Goal: Task Accomplishment & Management: Complete application form

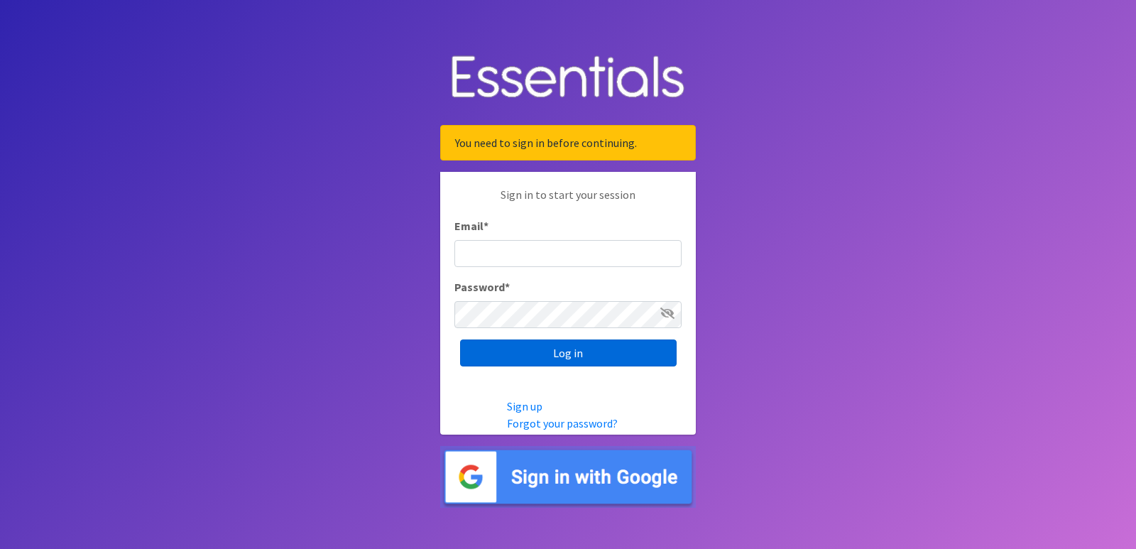
type input "[EMAIL_ADDRESS][DOMAIN_NAME]"
click at [576, 354] on input "Log in" at bounding box center [568, 352] width 217 height 27
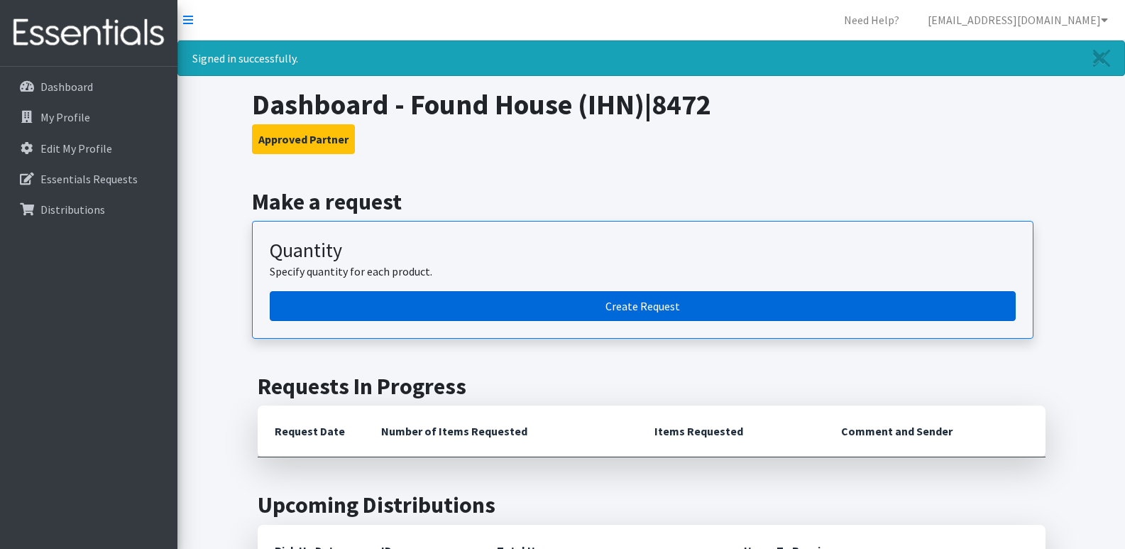
click at [678, 304] on link "Create Request" at bounding box center [643, 306] width 746 height 30
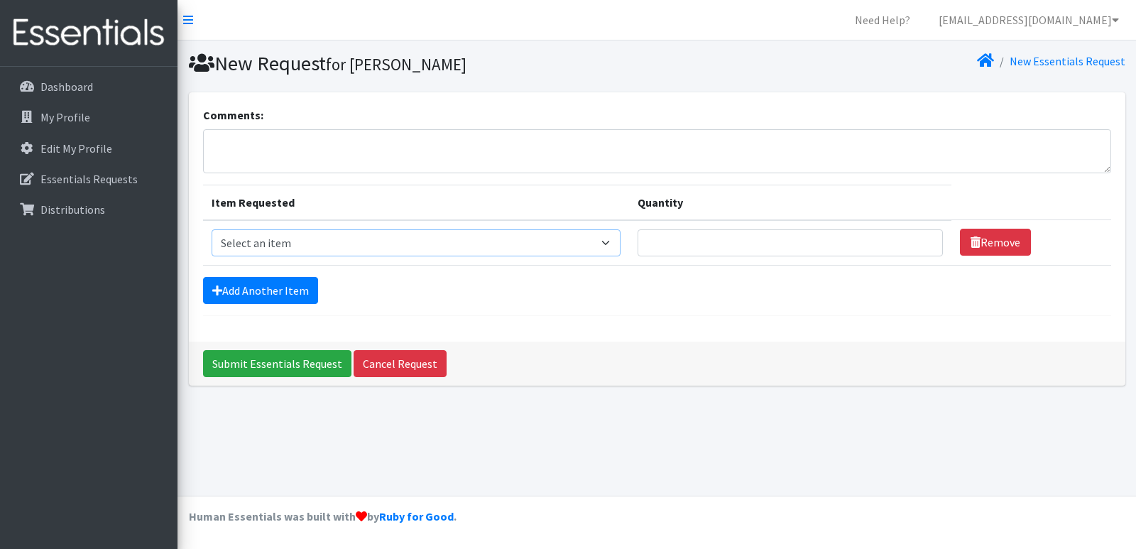
click at [612, 240] on select "Select an item F&D Men L/XL (38-50in waist) x48 F&D Men S/M (28-40in waist) x56…" at bounding box center [417, 242] width 410 height 27
click at [212, 229] on select "Select an item F&D Men L/XL (38-50in waist) x48 F&D Men S/M (28-40in waist) x56…" at bounding box center [417, 242] width 410 height 27
click at [614, 236] on select "Select an item F&D Men L/XL (38-50in waist) x48 F&D Men S/M (28-40in waist) x56…" at bounding box center [417, 242] width 410 height 27
select select "1222"
click at [212, 229] on select "Select an item F&D Men L/XL (38-50in waist) x48 F&D Men S/M (28-40in waist) x56…" at bounding box center [417, 242] width 410 height 27
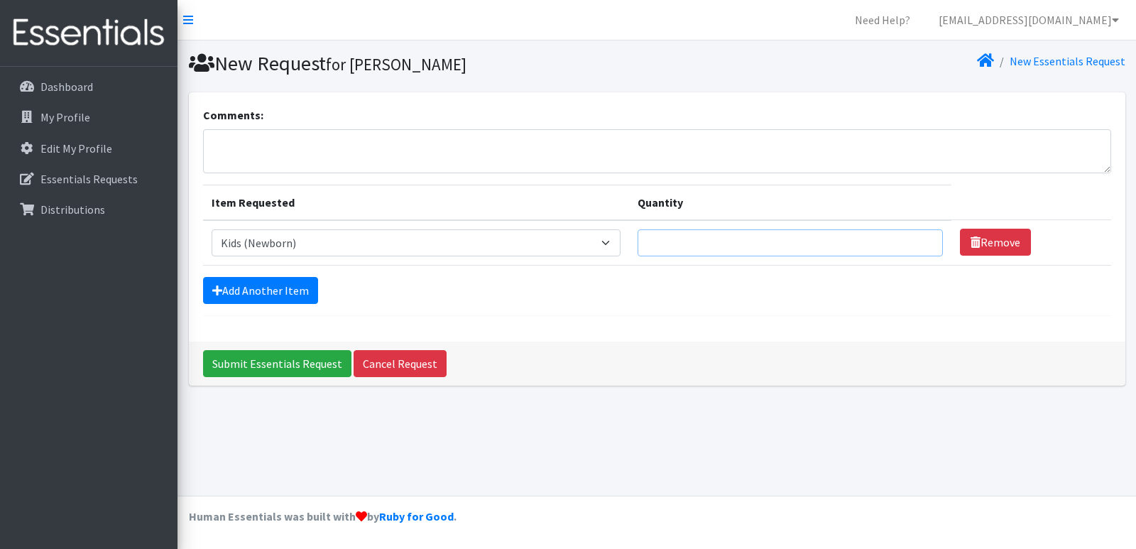
click at [709, 245] on input "Quantity" at bounding box center [790, 242] width 305 height 27
type input "50"
click at [291, 288] on link "Add Another Item" at bounding box center [260, 290] width 115 height 27
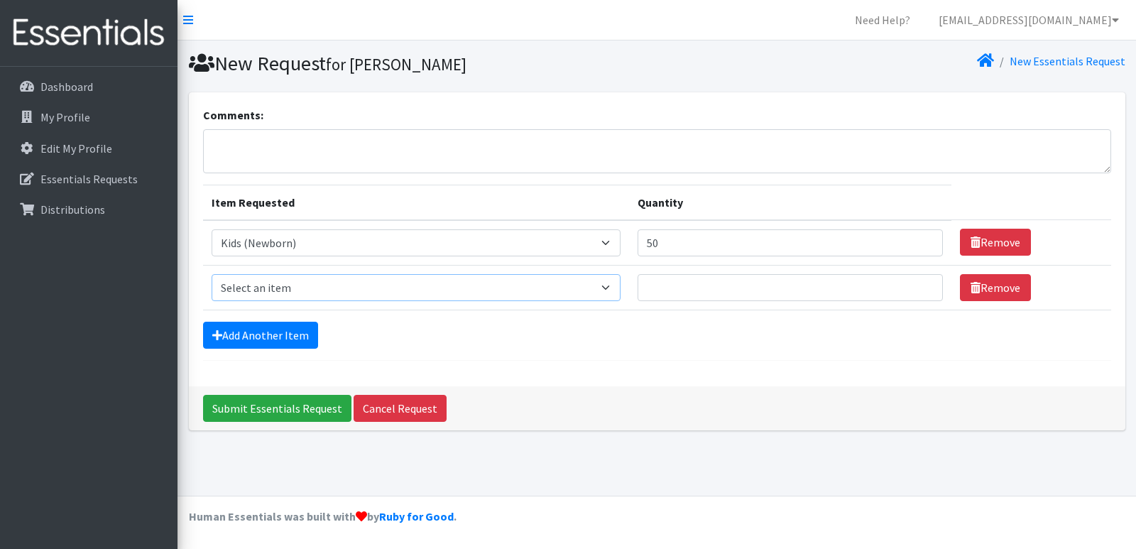
click at [291, 288] on select "Select an item F&D Men L/XL (38-50in waist) x48 F&D Men S/M (28-40in waist) x56…" at bounding box center [417, 287] width 410 height 27
select select "1201"
click at [212, 274] on select "Select an item F&D Men L/XL (38-50in waist) x48 F&D Men S/M (28-40in waist) x56…" at bounding box center [417, 287] width 410 height 27
click at [712, 284] on input "Quantity" at bounding box center [790, 287] width 305 height 27
type input "150"
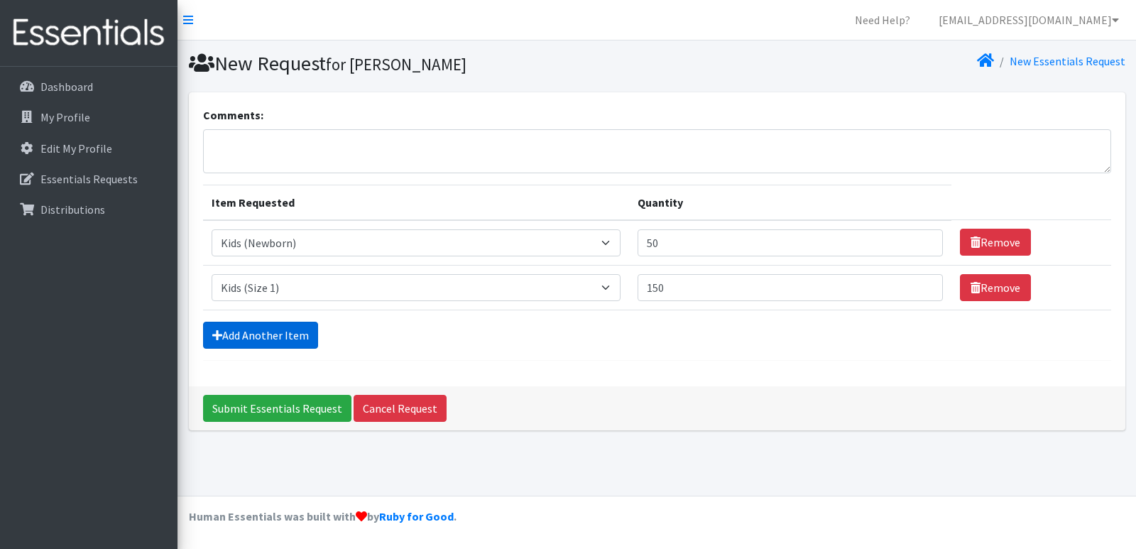
click at [273, 331] on link "Add Another Item" at bounding box center [260, 335] width 115 height 27
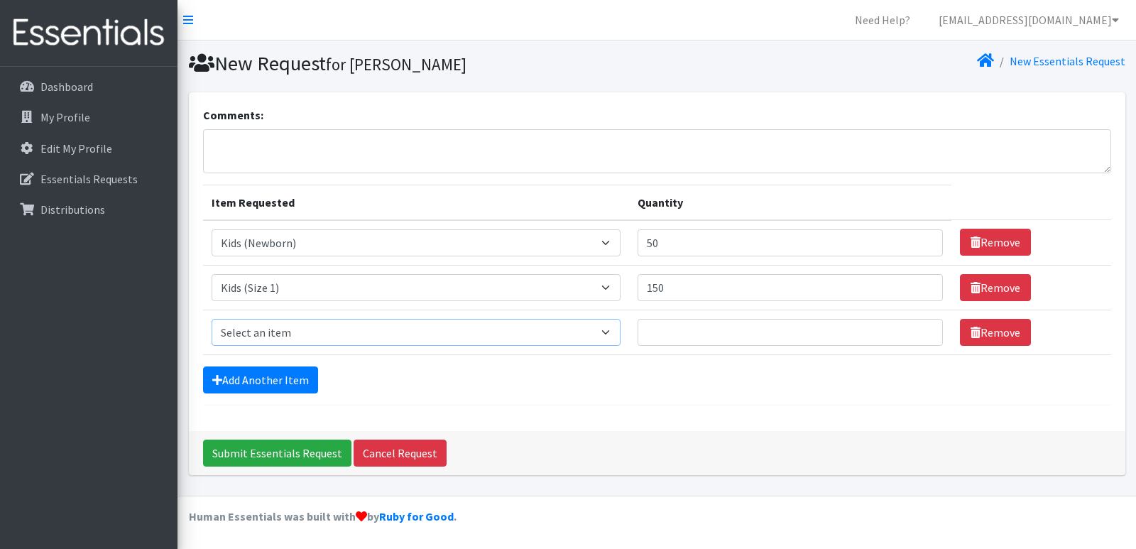
click at [273, 331] on select "Select an item F&D Men L/XL (38-50in waist) x48 F&D Men S/M (28-40in waist) x56…" at bounding box center [417, 332] width 410 height 27
select select "1202"
click at [212, 319] on select "Select an item F&D Men L/XL (38-50in waist) x48 F&D Men S/M (28-40in waist) x56…" at bounding box center [417, 332] width 410 height 27
click at [689, 334] on input "Quantity" at bounding box center [790, 332] width 305 height 27
type input "50"
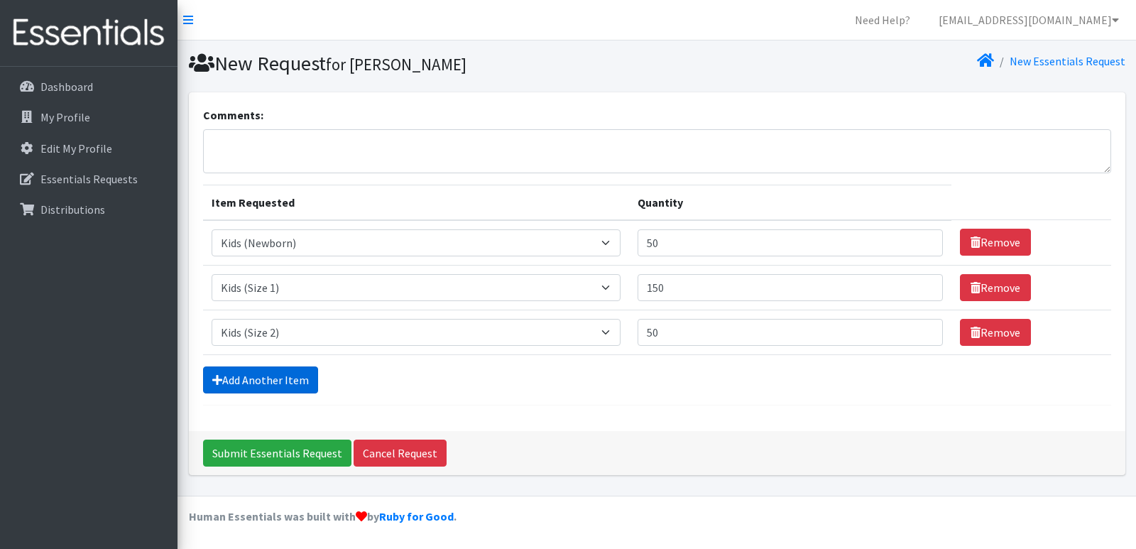
click at [285, 383] on link "Add Another Item" at bounding box center [260, 379] width 115 height 27
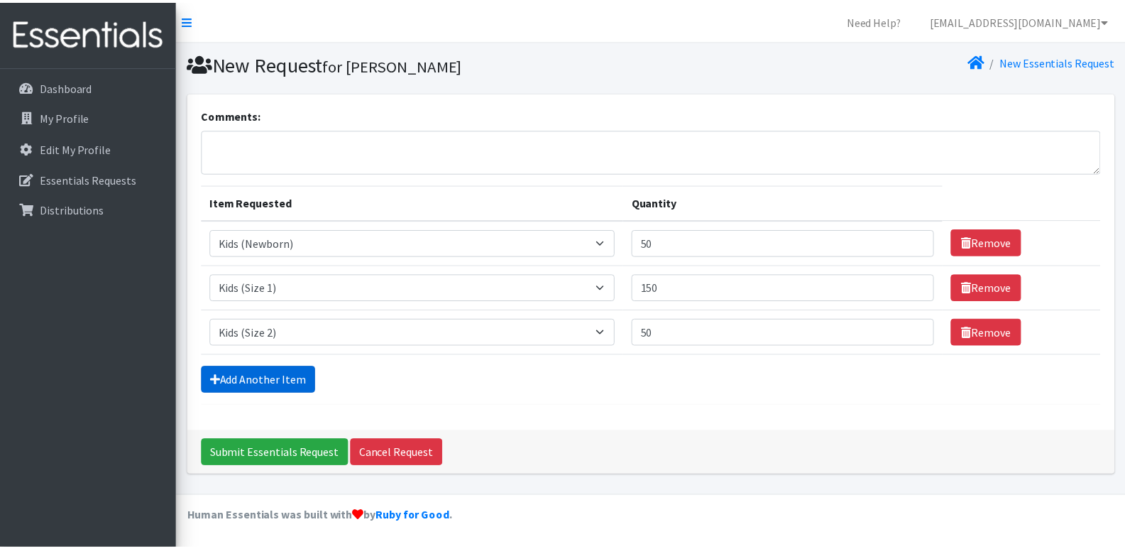
scroll to position [36, 0]
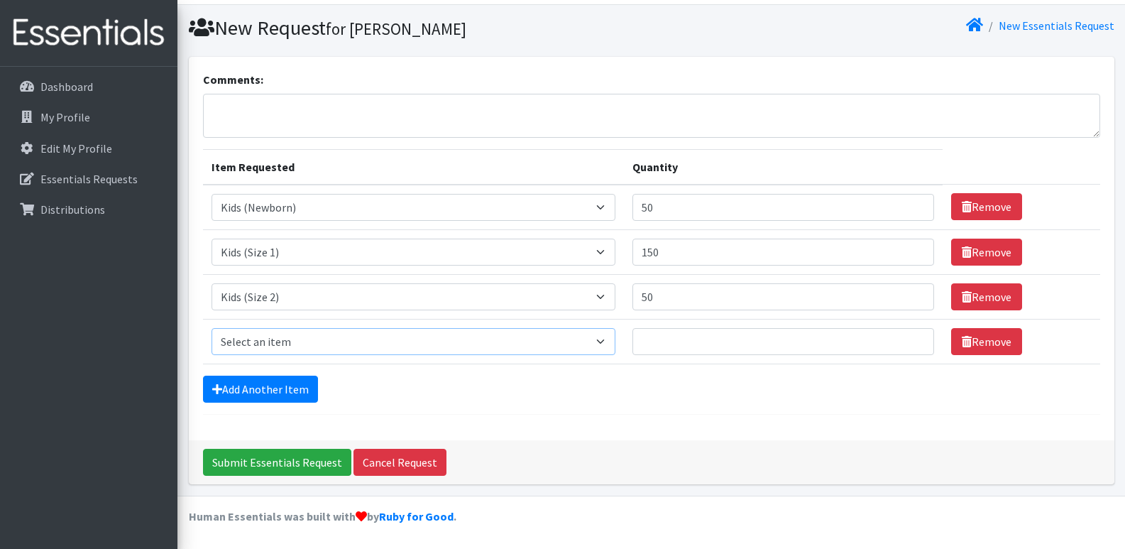
click at [288, 351] on select "Select an item F&D Men L/XL (38-50in waist) x48 F&D Men S/M (28-40in waist) x56…" at bounding box center [414, 341] width 405 height 27
select select "1221"
click at [212, 328] on select "Select an item F&D Men L/XL (38-50in waist) x48 F&D Men S/M (28-40in waist) x56…" at bounding box center [414, 341] width 405 height 27
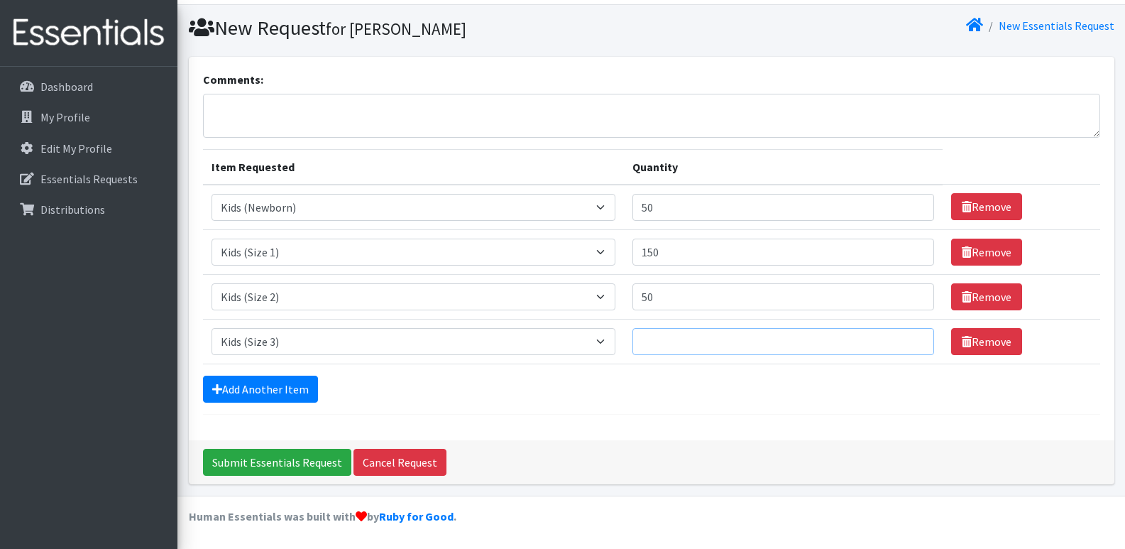
click at [663, 342] on input "Quantity" at bounding box center [784, 341] width 302 height 27
type input "250"
click at [290, 386] on link "Add Another Item" at bounding box center [260, 389] width 115 height 27
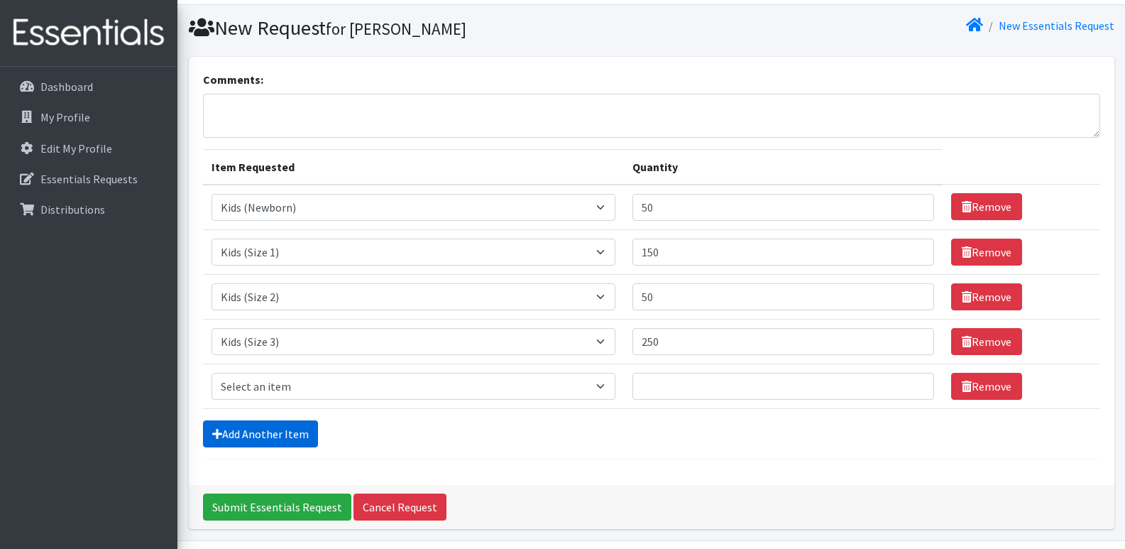
scroll to position [80, 0]
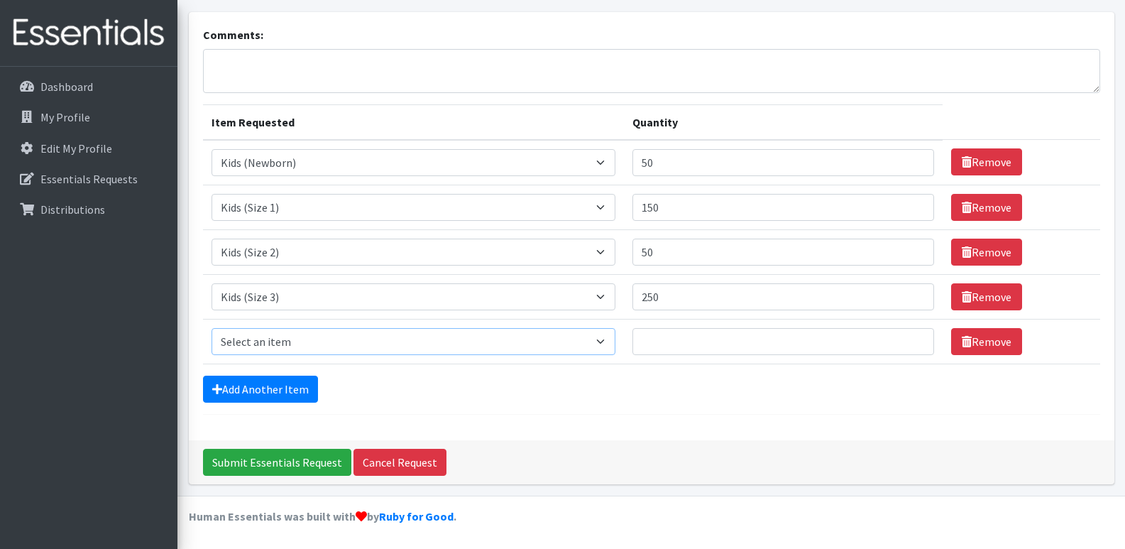
click at [301, 338] on select "Select an item F&D Men L/XL (38-50in waist) x48 F&D Men S/M (28-40in waist) x56…" at bounding box center [414, 341] width 405 height 27
select select "1213"
click at [212, 328] on select "Select an item F&D Men L/XL (38-50in waist) x48 F&D Men S/M (28-40in waist) x56…" at bounding box center [414, 341] width 405 height 27
click at [651, 345] on input "Quantity" at bounding box center [784, 341] width 302 height 27
type input "250"
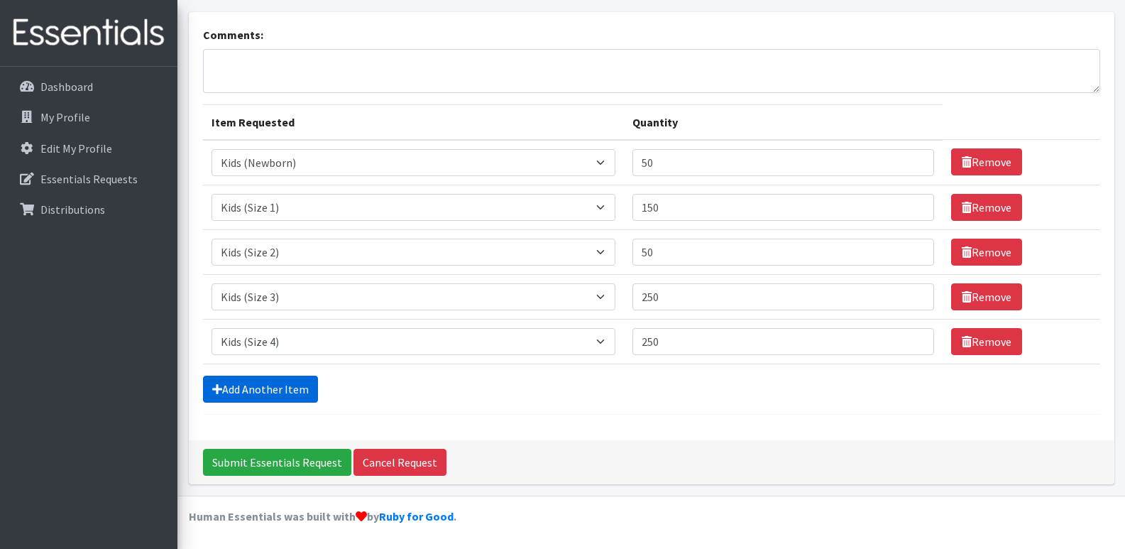
click at [278, 381] on link "Add Another Item" at bounding box center [260, 389] width 115 height 27
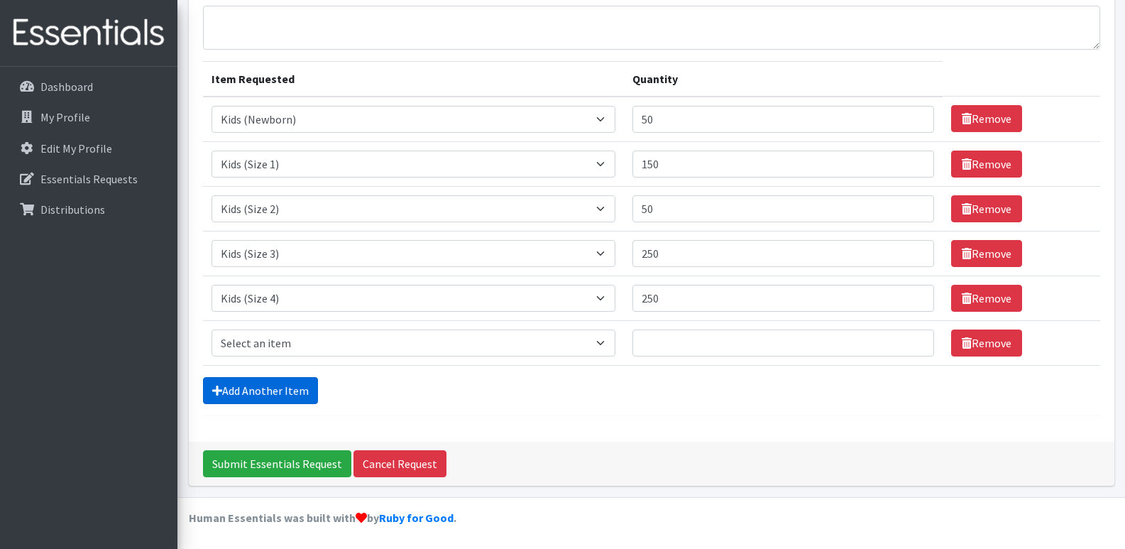
scroll to position [125, 0]
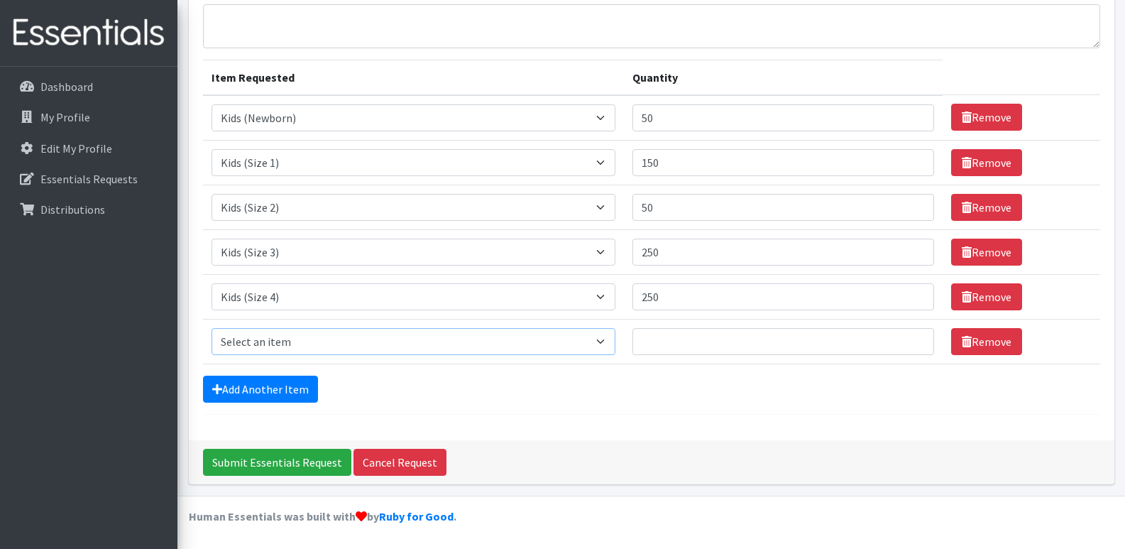
click at [273, 350] on select "Select an item F&D Men L/XL (38-50in waist) x48 F&D Men S/M (28-40in waist) x56…" at bounding box center [414, 341] width 405 height 27
select select "1214"
click at [212, 328] on select "Select an item F&D Men L/XL (38-50in waist) x48 F&D Men S/M (28-40in waist) x56…" at bounding box center [414, 341] width 405 height 27
click at [683, 344] on input "Quantity" at bounding box center [784, 341] width 302 height 27
type input "750"
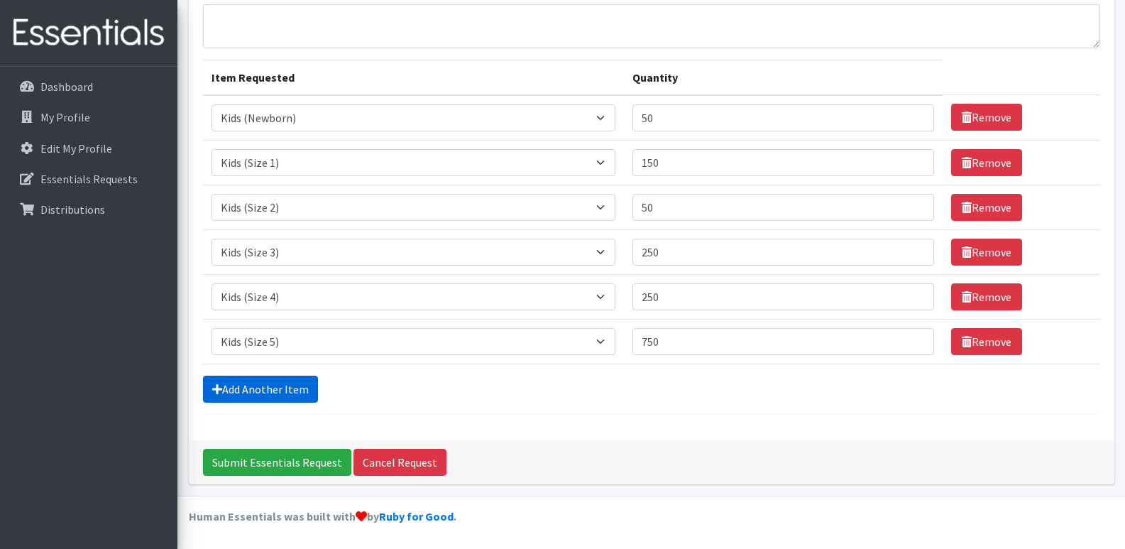
click at [282, 386] on link "Add Another Item" at bounding box center [260, 389] width 115 height 27
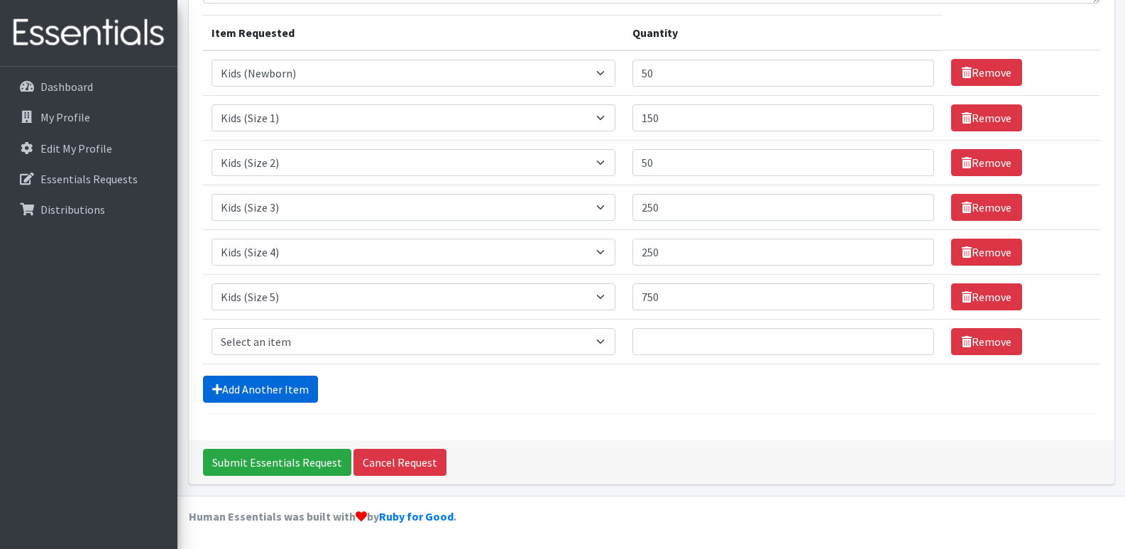
click at [282, 386] on link "Add Another Item" at bounding box center [260, 389] width 115 height 27
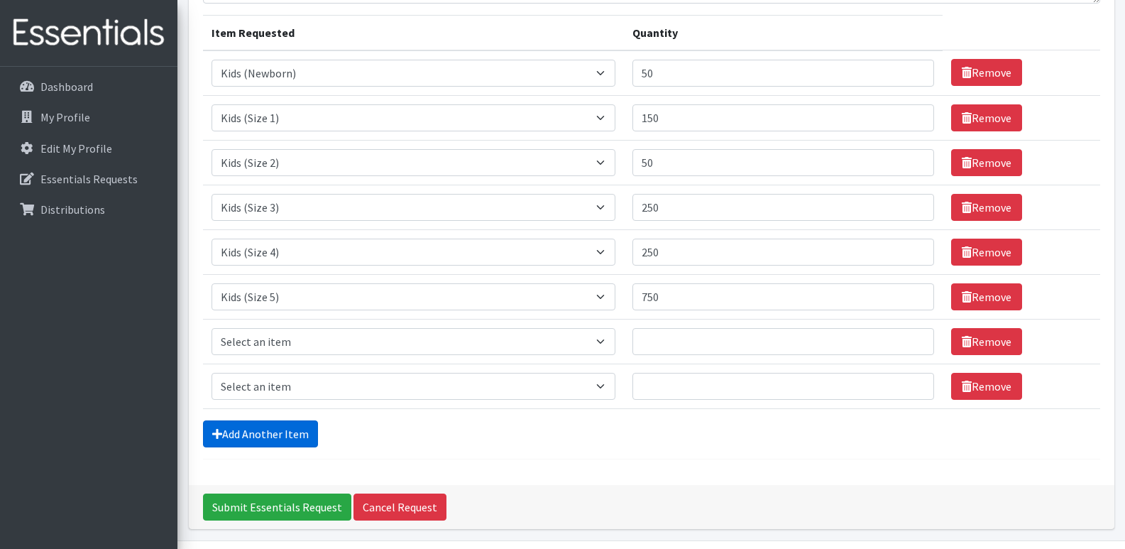
scroll to position [214, 0]
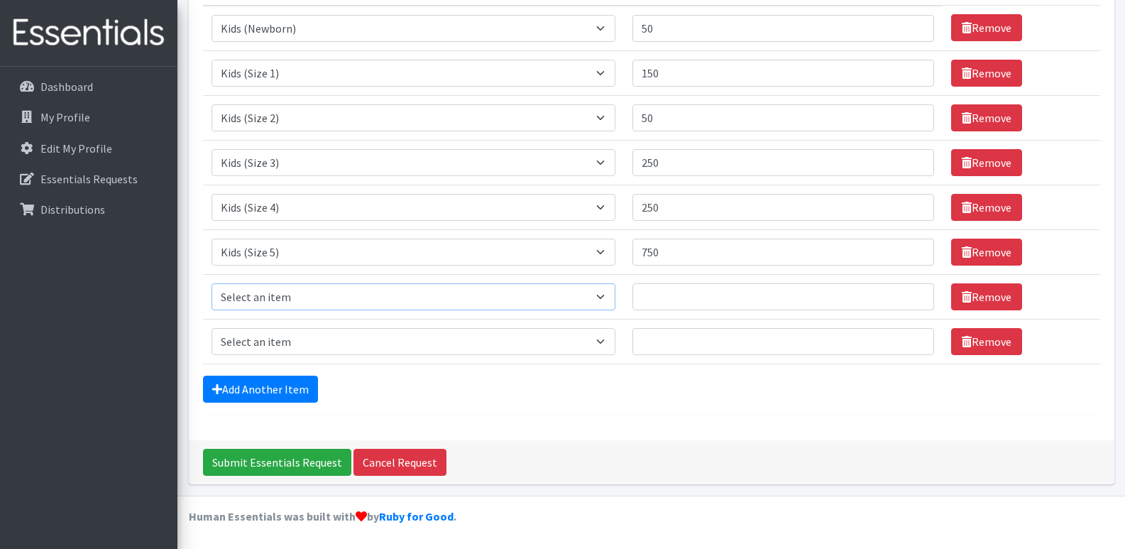
click at [288, 295] on select "Select an item F&D Men L/XL (38-50in waist) x48 F&D Men S/M (28-40in waist) x56…" at bounding box center [414, 296] width 405 height 27
click at [212, 283] on select "Select an item F&D Men L/XL (38-50in waist) x48 F&D Men S/M (28-40in waist) x56…" at bounding box center [414, 296] width 405 height 27
click at [304, 293] on select "Select an item F&D Men L/XL (38-50in waist) x48 F&D Men S/M (28-40in waist) x56…" at bounding box center [414, 296] width 405 height 27
select select "1216"
click at [212, 283] on select "Select an item F&D Men L/XL (38-50in waist) x48 F&D Men S/M (28-40in waist) x56…" at bounding box center [414, 296] width 405 height 27
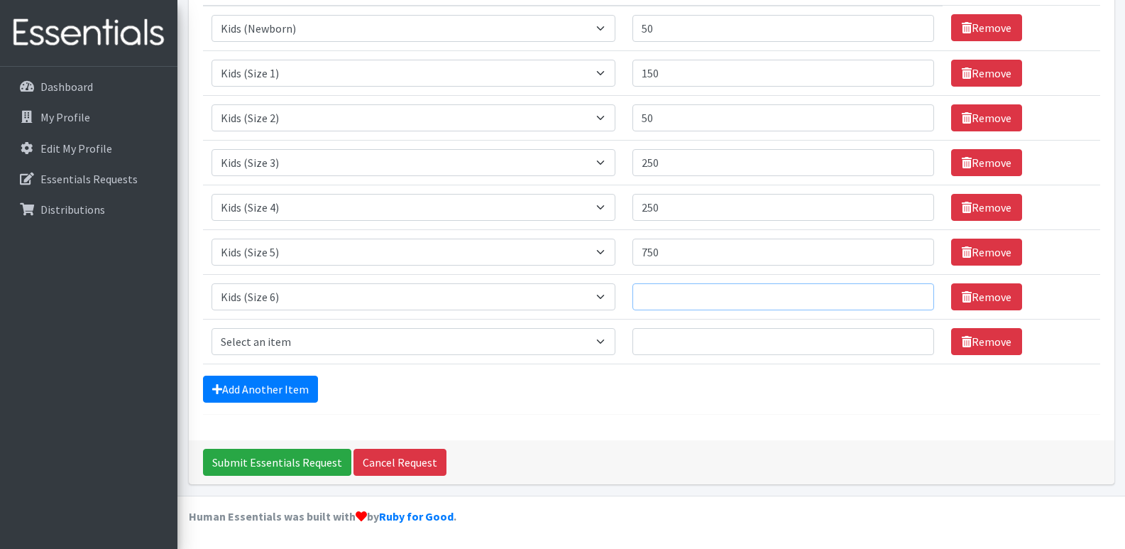
click at [658, 300] on input "Quantity" at bounding box center [784, 296] width 302 height 27
type input "1150"
click at [381, 342] on select "Select an item F&D Men L/XL (38-50in waist) x48 F&D Men S/M (28-40in waist) x56…" at bounding box center [414, 341] width 405 height 27
click at [507, 420] on div "Comments: Item Requested Quantity Item Requested Select an item F&D Men L/XL (3…" at bounding box center [652, 159] width 926 height 562
click at [352, 339] on select "Select an item F&D Men L/XL (38-50in waist) x48 F&D Men S/M (28-40in waist) x56…" at bounding box center [414, 341] width 405 height 27
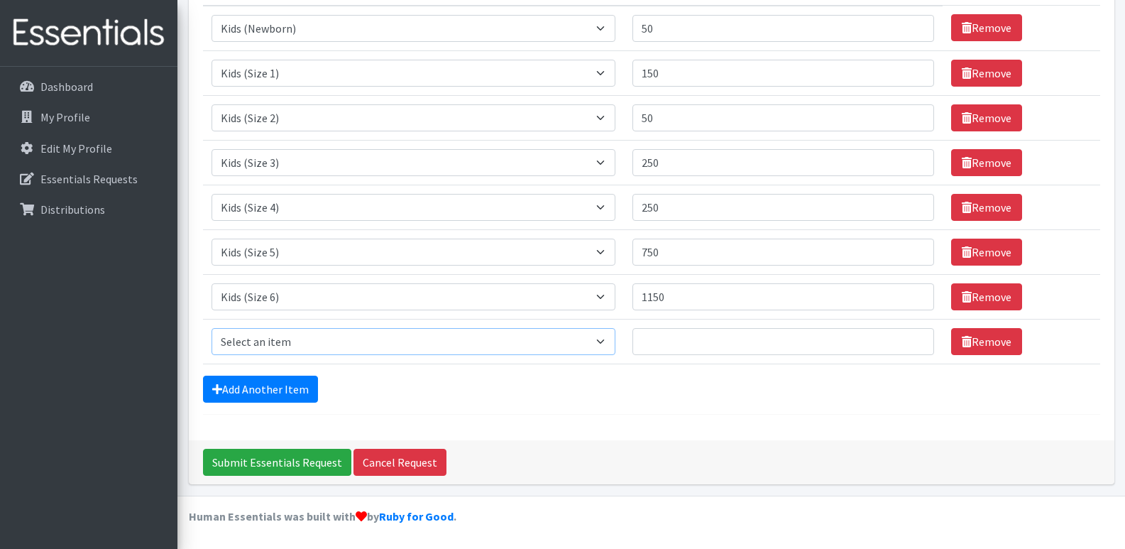
select select "15347"
click at [212, 328] on select "Select an item F&D Men L/XL (38-50in waist) x48 F&D Men S/M (28-40in waist) x56…" at bounding box center [414, 341] width 405 height 27
click at [694, 332] on input "Quantity" at bounding box center [784, 341] width 302 height 27
type input "40"
click at [279, 391] on link "Add Another Item" at bounding box center [260, 389] width 115 height 27
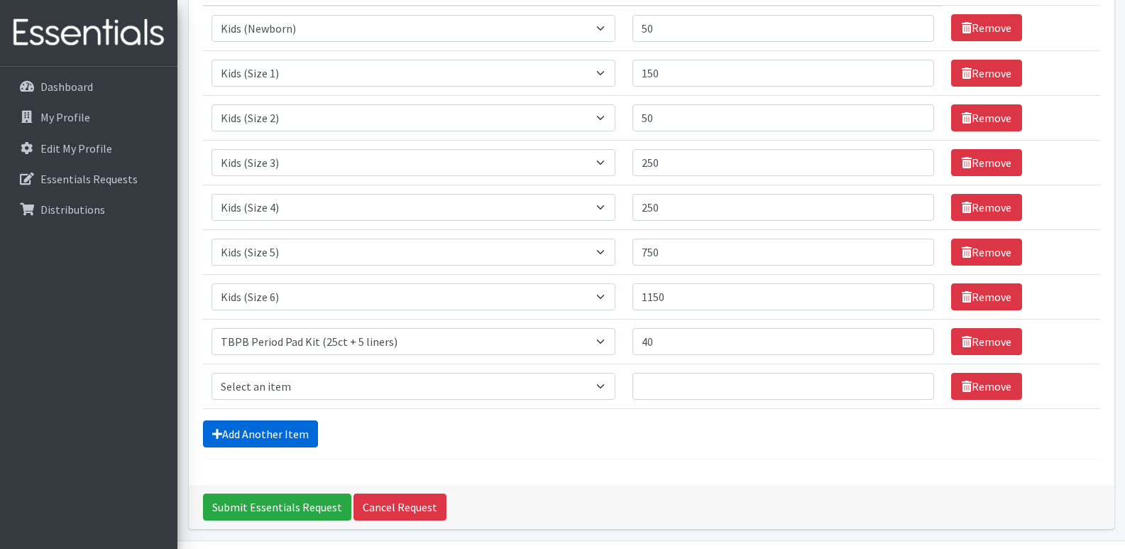
scroll to position [259, 0]
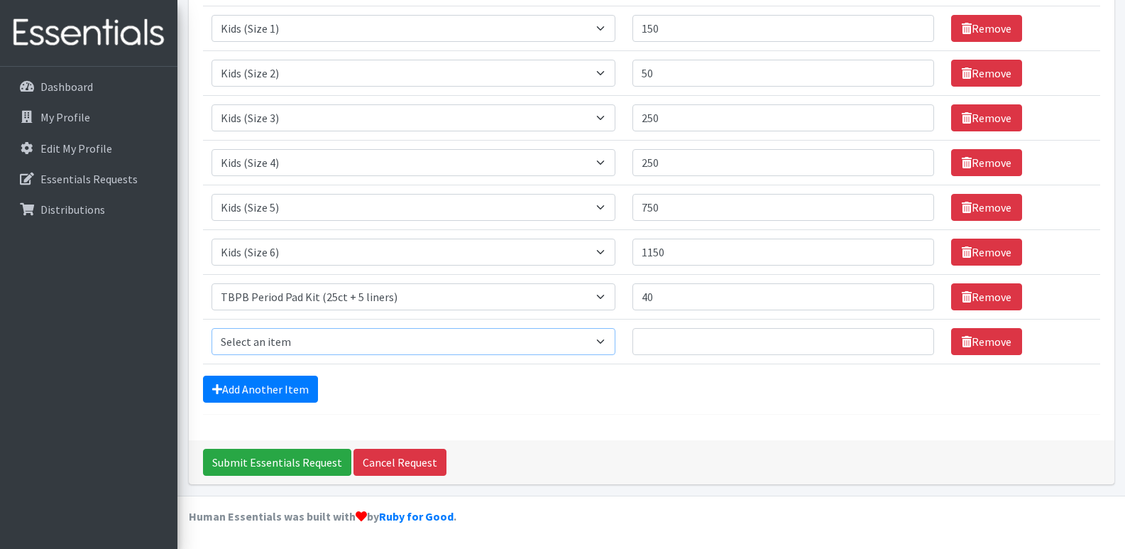
click at [283, 342] on select "Select an item F&D Men L/XL (38-50in waist) x48 F&D Men S/M (28-40in waist) x56…" at bounding box center [414, 341] width 405 height 27
click at [212, 328] on select "Select an item F&D Men L/XL (38-50in waist) x48 F&D Men S/M (28-40in waist) x56…" at bounding box center [414, 341] width 405 height 27
click at [370, 346] on select "Select an item F&D Men L/XL (38-50in waist) x48 F&D Men S/M (28-40in waist) x56…" at bounding box center [414, 341] width 405 height 27
click at [607, 344] on select "Select an item F&D Men L/XL (38-50in waist) x48 F&D Men S/M (28-40in waist) x56…" at bounding box center [414, 341] width 405 height 27
click at [501, 337] on select "Select an item F&D Men L/XL (38-50in waist) x48 F&D Men S/M (28-40in waist) x56…" at bounding box center [414, 341] width 405 height 27
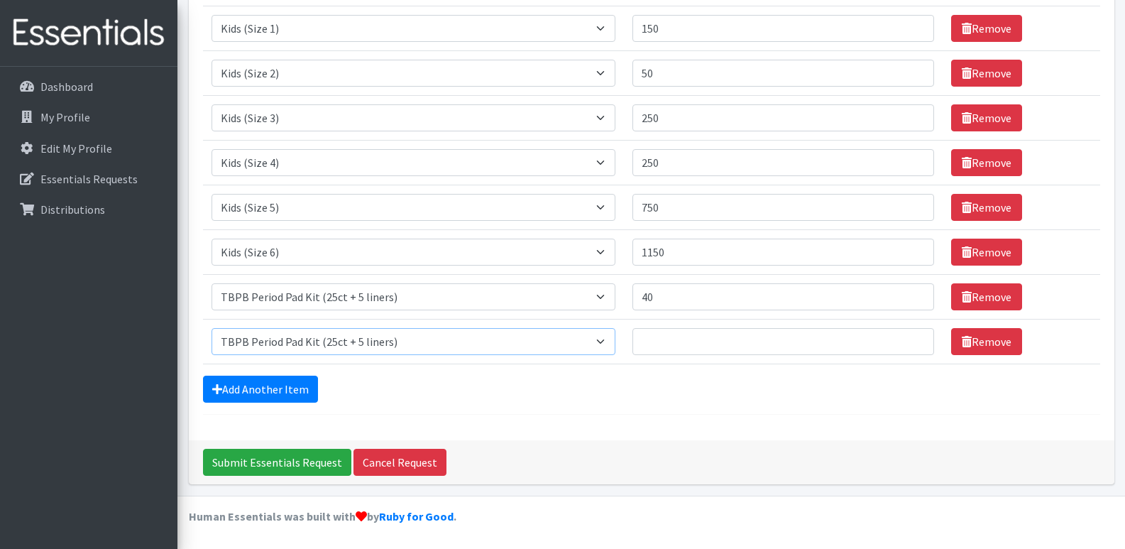
click at [498, 340] on select "Select an item F&D Men L/XL (38-50in waist) x48 F&D Men S/M (28-40in waist) x56…" at bounding box center [414, 341] width 405 height 27
click at [599, 342] on select "Select an item F&D Men L/XL (38-50in waist) x48 F&D Men S/M (28-40in waist) x56…" at bounding box center [414, 341] width 405 height 27
select select "15348"
click at [212, 328] on select "Select an item F&D Men L/XL (38-50in waist) x48 F&D Men S/M (28-40in waist) x56…" at bounding box center [414, 341] width 405 height 27
click at [694, 349] on input "Quantity" at bounding box center [784, 341] width 302 height 27
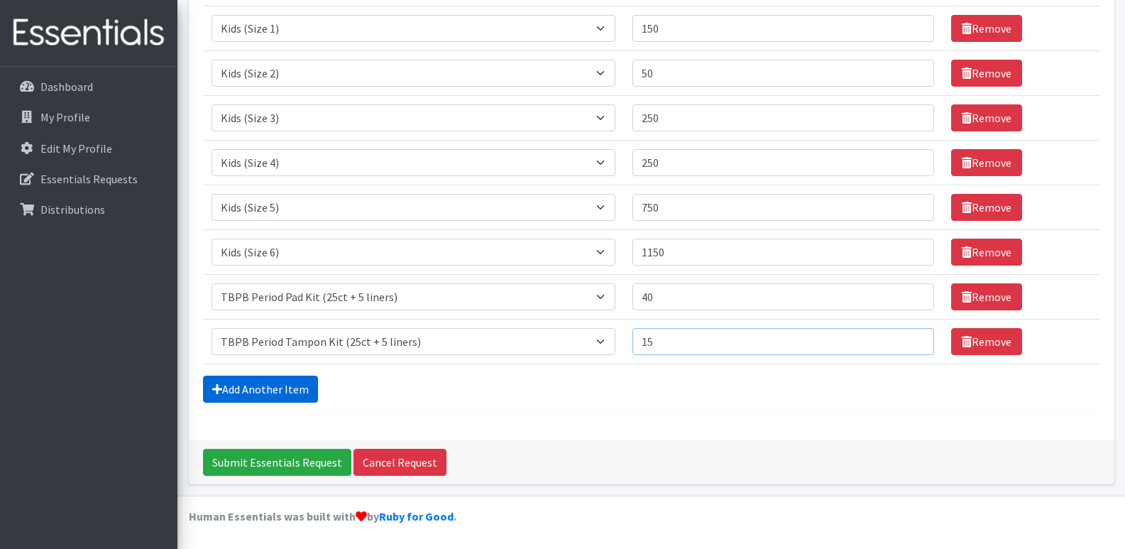
type input "15"
click at [278, 393] on link "Add Another Item" at bounding box center [260, 389] width 115 height 27
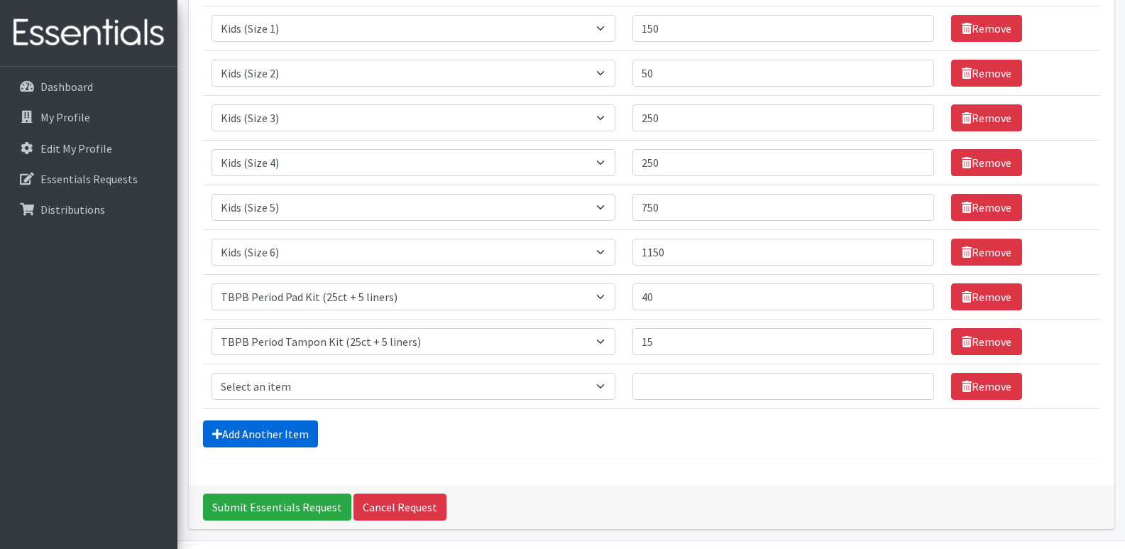
scroll to position [304, 0]
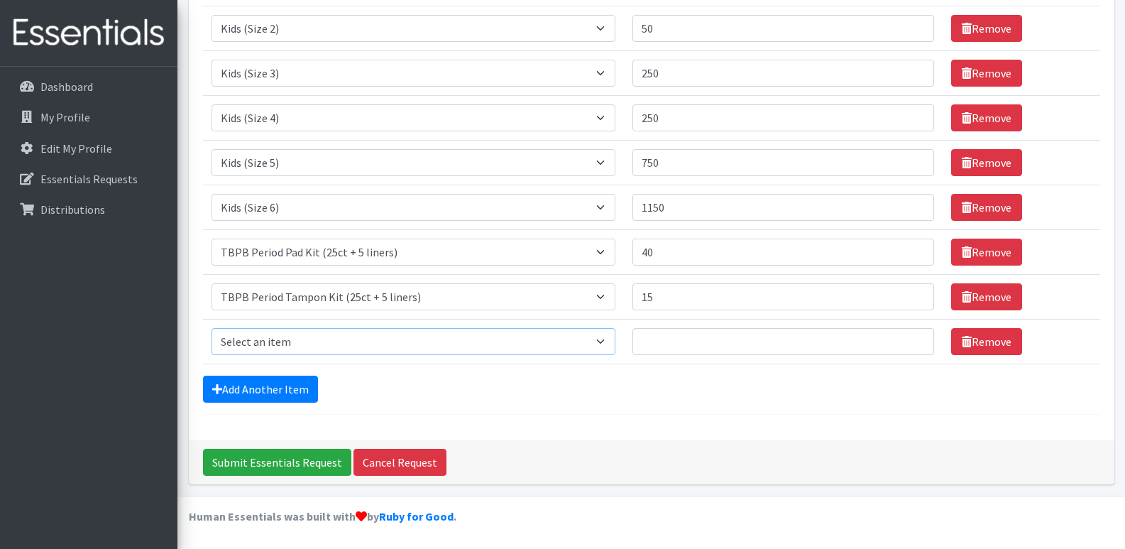
click at [337, 344] on select "Select an item F&D Men L/XL (38-50in waist) x48 F&D Men S/M (28-40in waist) x56…" at bounding box center [414, 341] width 405 height 27
click at [341, 339] on select "Select an item F&D Men L/XL (38-50in waist) x48 F&D Men S/M (28-40in waist) x56…" at bounding box center [414, 341] width 405 height 27
select select "15511"
click at [212, 328] on select "Select an item F&D Men L/XL (38-50in waist) x48 F&D Men S/M (28-40in waist) x56…" at bounding box center [414, 341] width 405 height 27
click at [666, 344] on input "Quantity" at bounding box center [784, 341] width 302 height 27
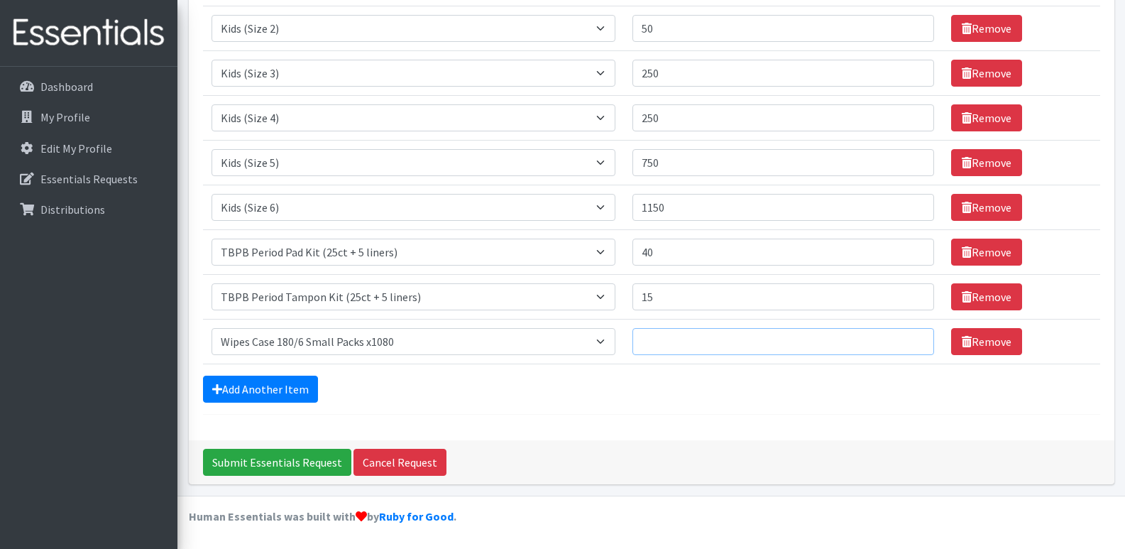
click at [740, 345] on input "Quantity" at bounding box center [784, 341] width 302 height 27
click at [910, 349] on input "Quantity" at bounding box center [784, 341] width 302 height 27
click at [824, 349] on input "Quantity" at bounding box center [784, 341] width 302 height 27
type input "5"
drag, startPoint x: 790, startPoint y: 458, endPoint x: 800, endPoint y: 438, distance: 22.2
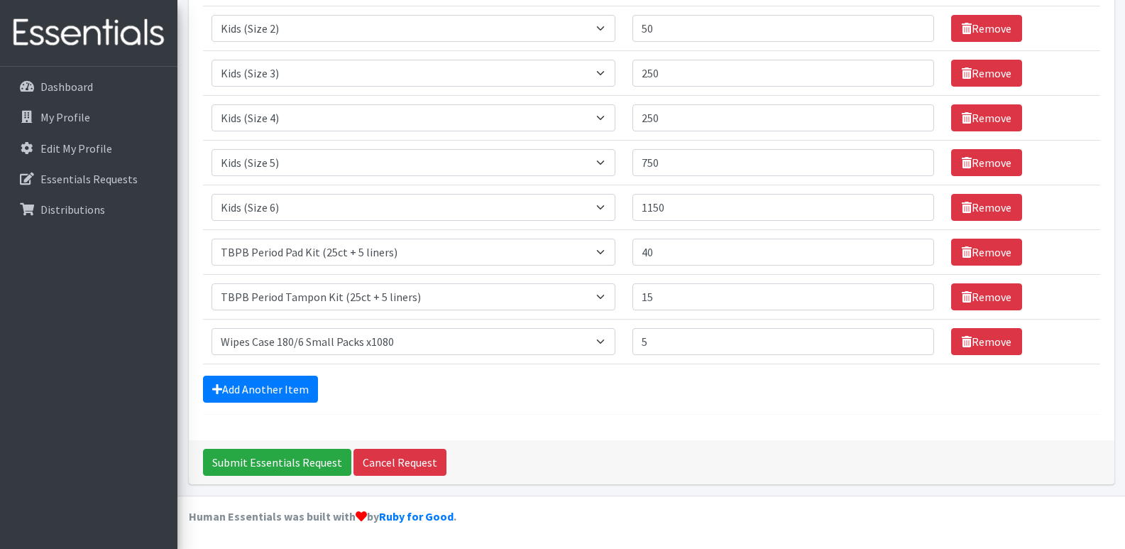
click at [791, 456] on div "Submit Essentials Request Cancel Request" at bounding box center [652, 462] width 926 height 44
click at [317, 464] on input "Submit Essentials Request" at bounding box center [277, 462] width 148 height 27
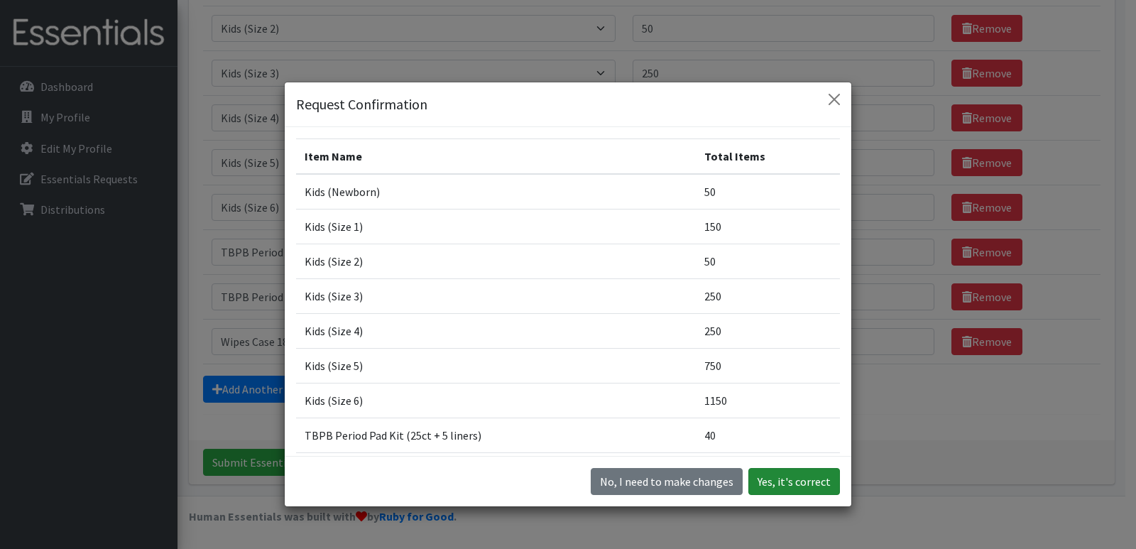
click at [819, 486] on button "Yes, it's correct" at bounding box center [794, 481] width 92 height 27
